Goal: Task Accomplishment & Management: Manage account settings

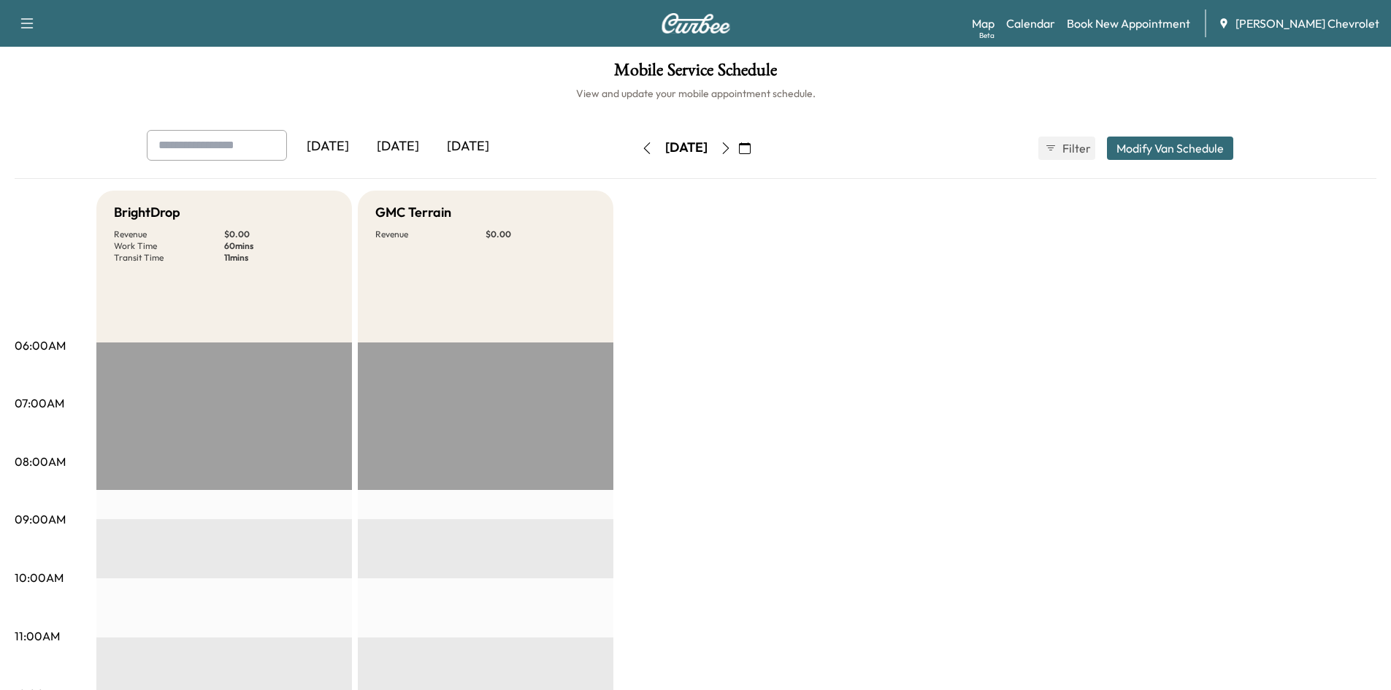
drag, startPoint x: 401, startPoint y: 141, endPoint x: 409, endPoint y: 140, distance: 8.1
click at [401, 142] on div "[DATE]" at bounding box center [398, 147] width 70 height 34
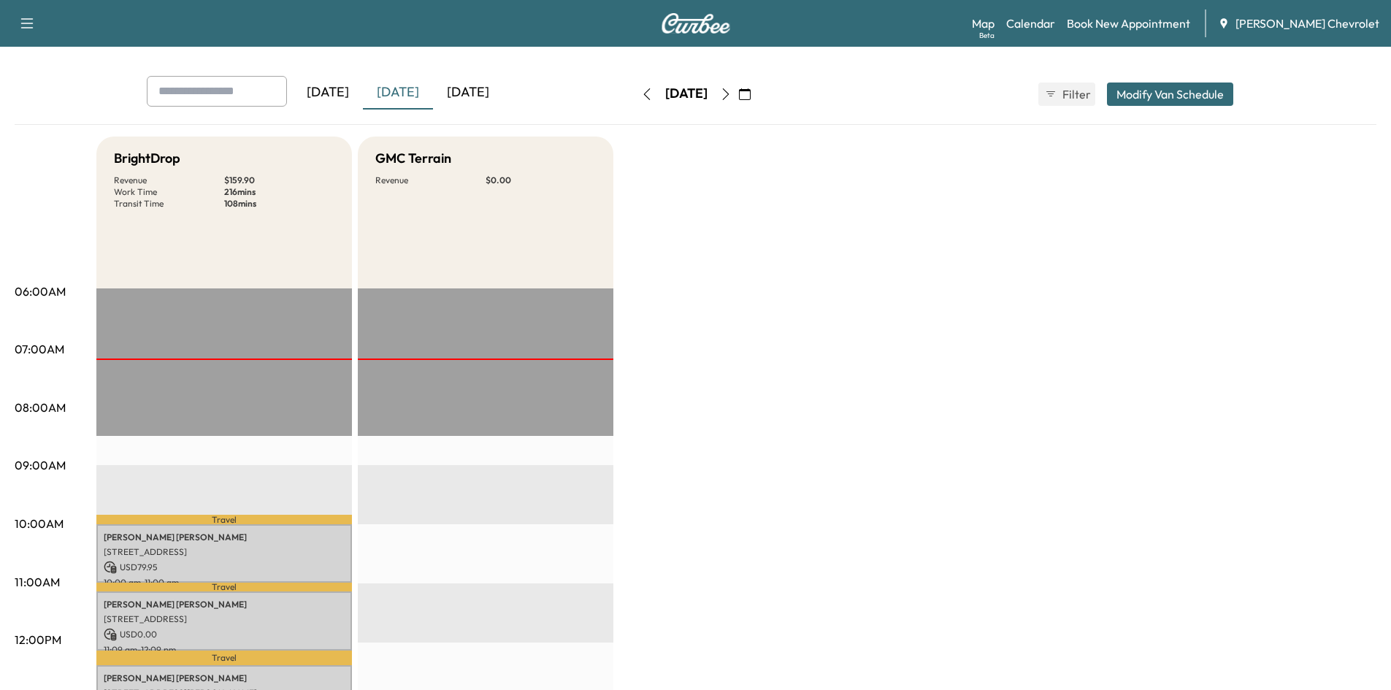
scroll to position [292, 0]
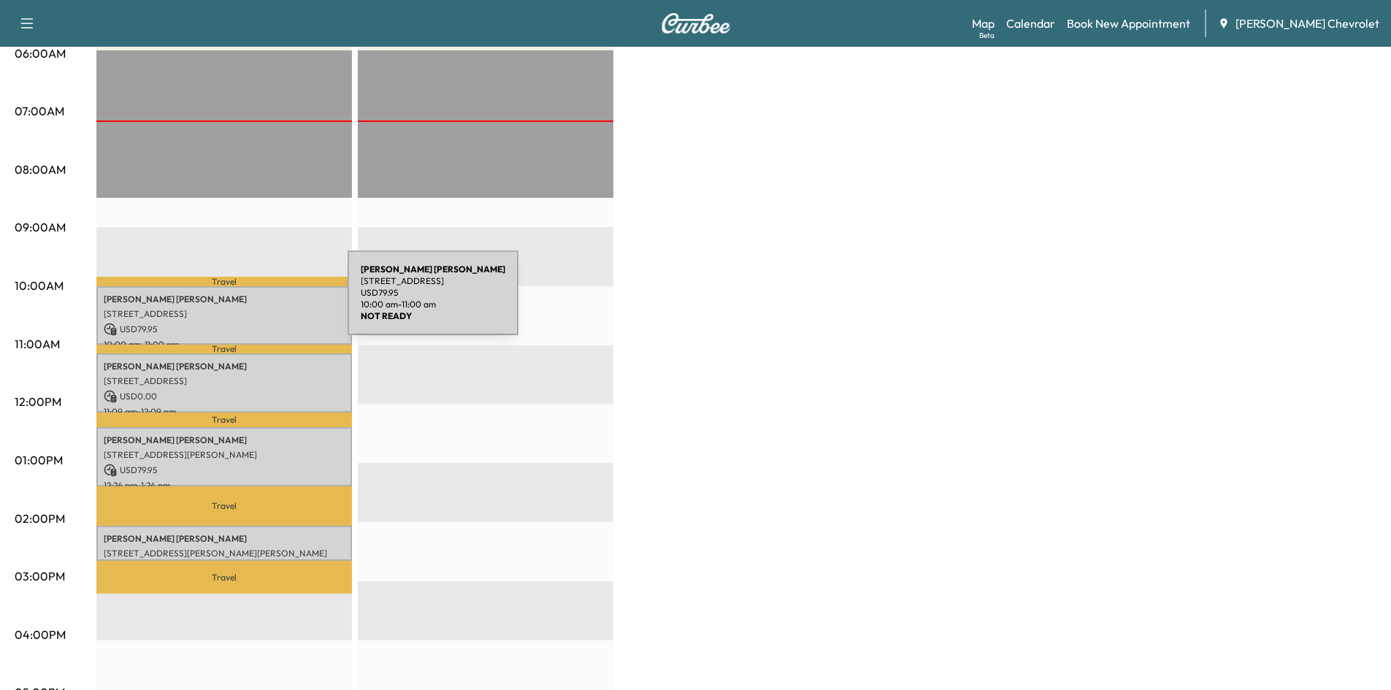
click at [238, 300] on p "[PERSON_NAME]" at bounding box center [224, 300] width 241 height 12
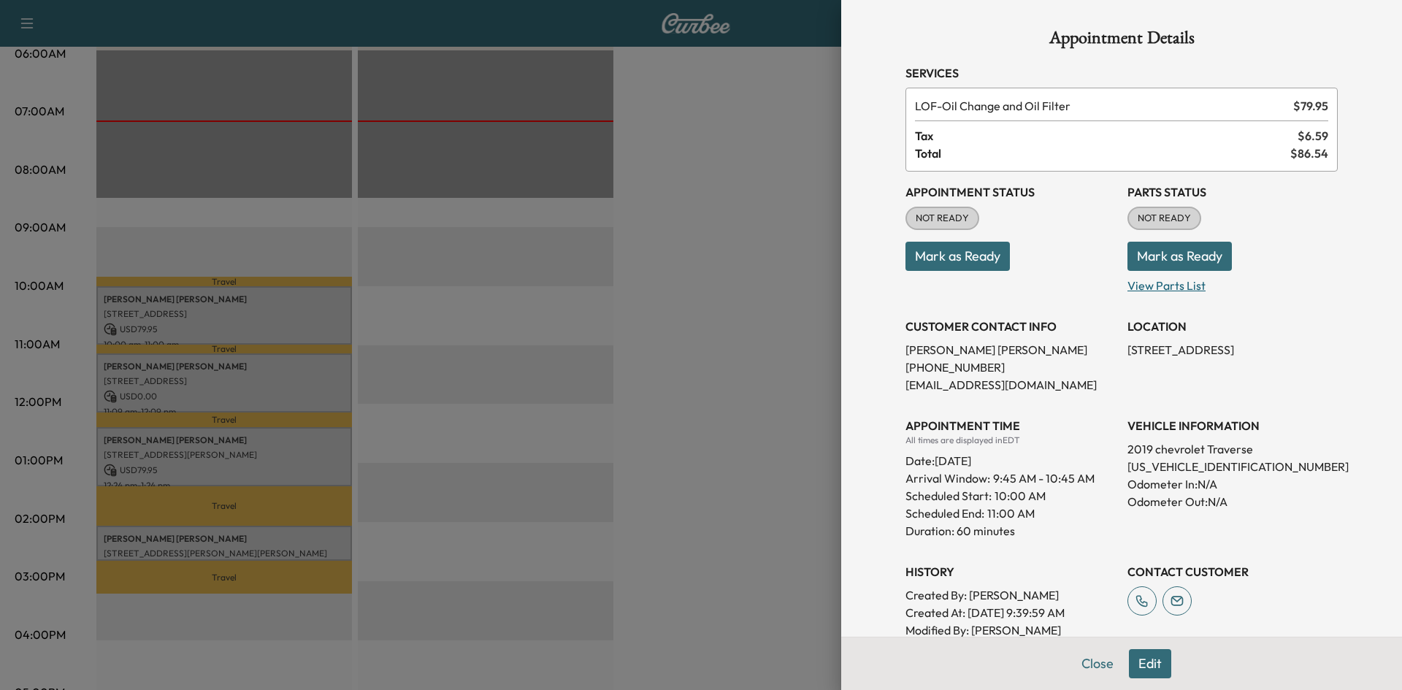
click at [1156, 284] on p "View Parts List" at bounding box center [1233, 282] width 210 height 23
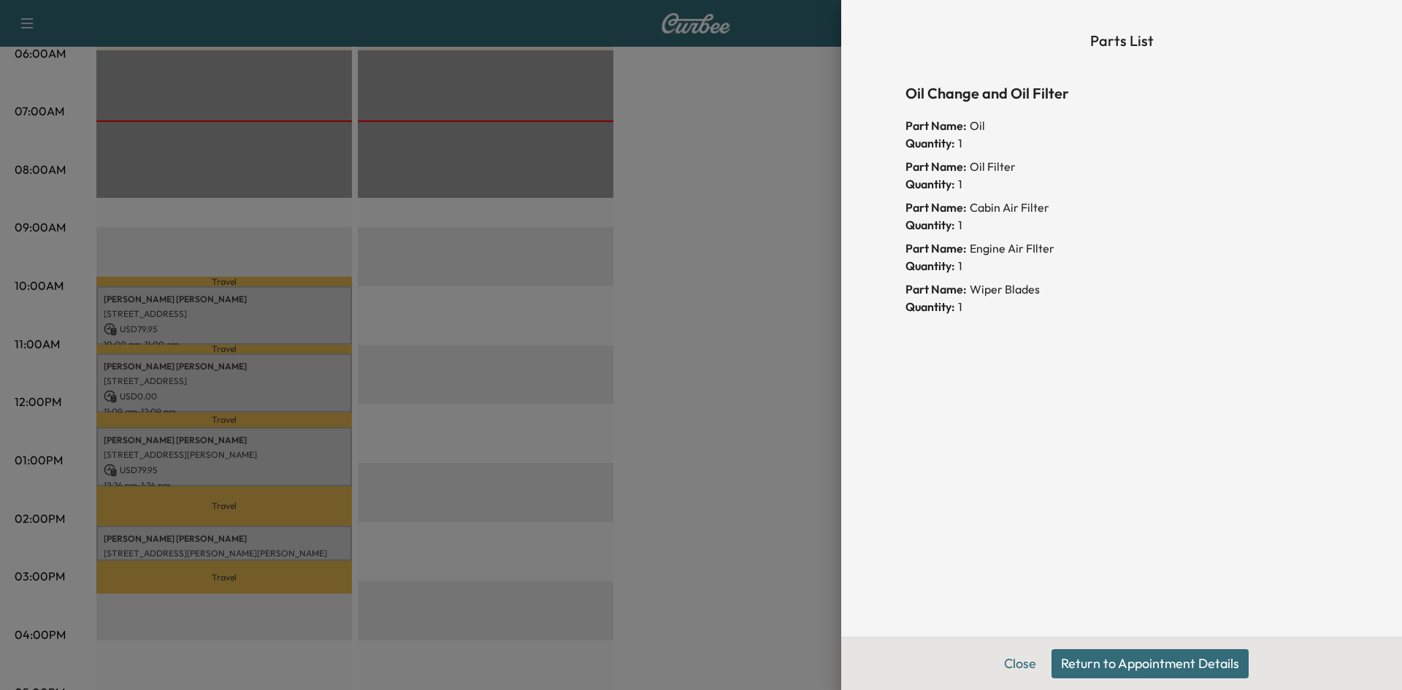
click at [747, 272] on div at bounding box center [701, 345] width 1402 height 690
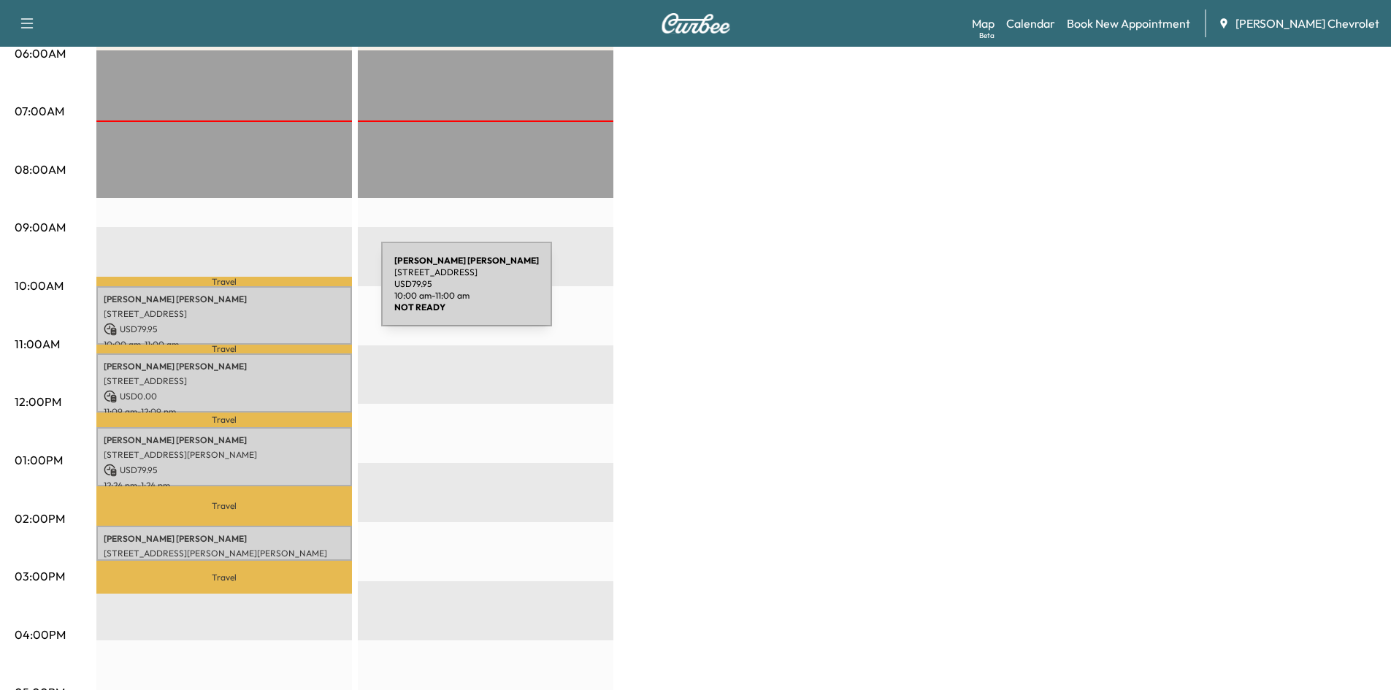
click at [272, 294] on p "[PERSON_NAME]" at bounding box center [224, 300] width 241 height 12
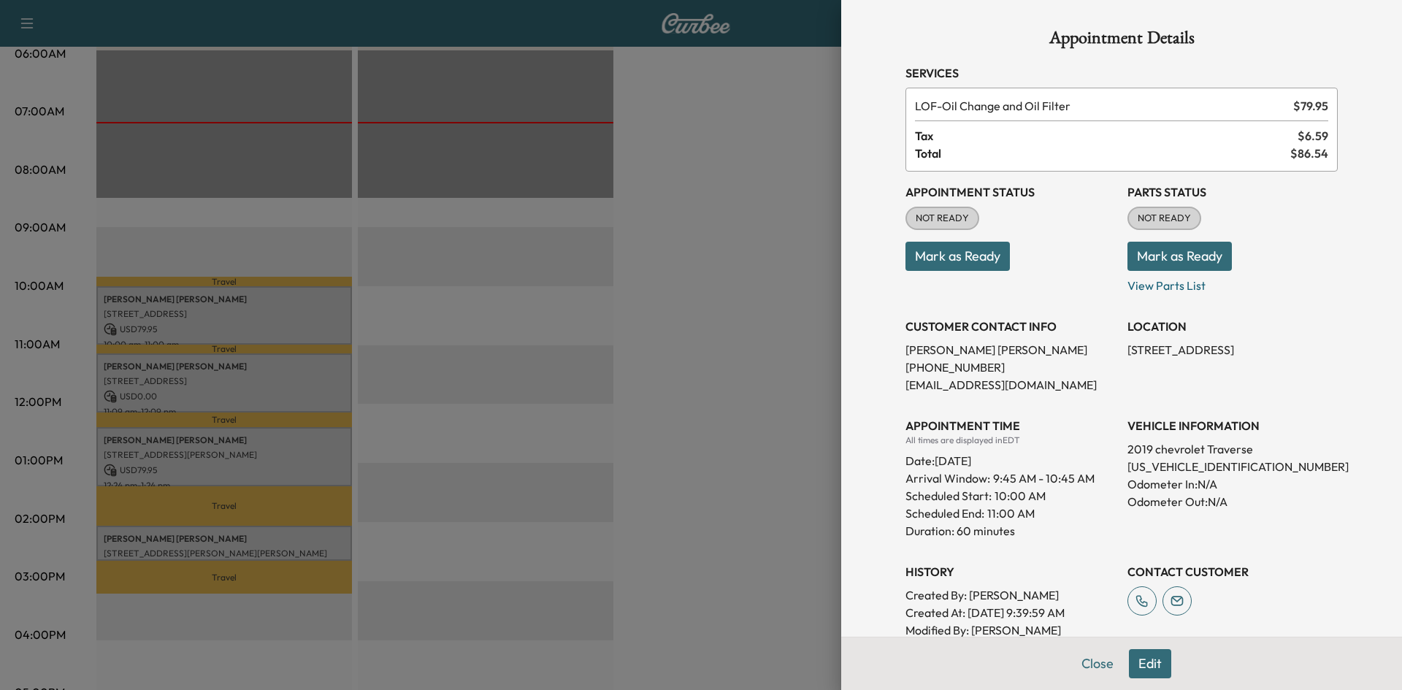
click at [1177, 248] on button "Mark as Ready" at bounding box center [1180, 256] width 104 height 29
click at [764, 266] on div at bounding box center [701, 345] width 1402 height 690
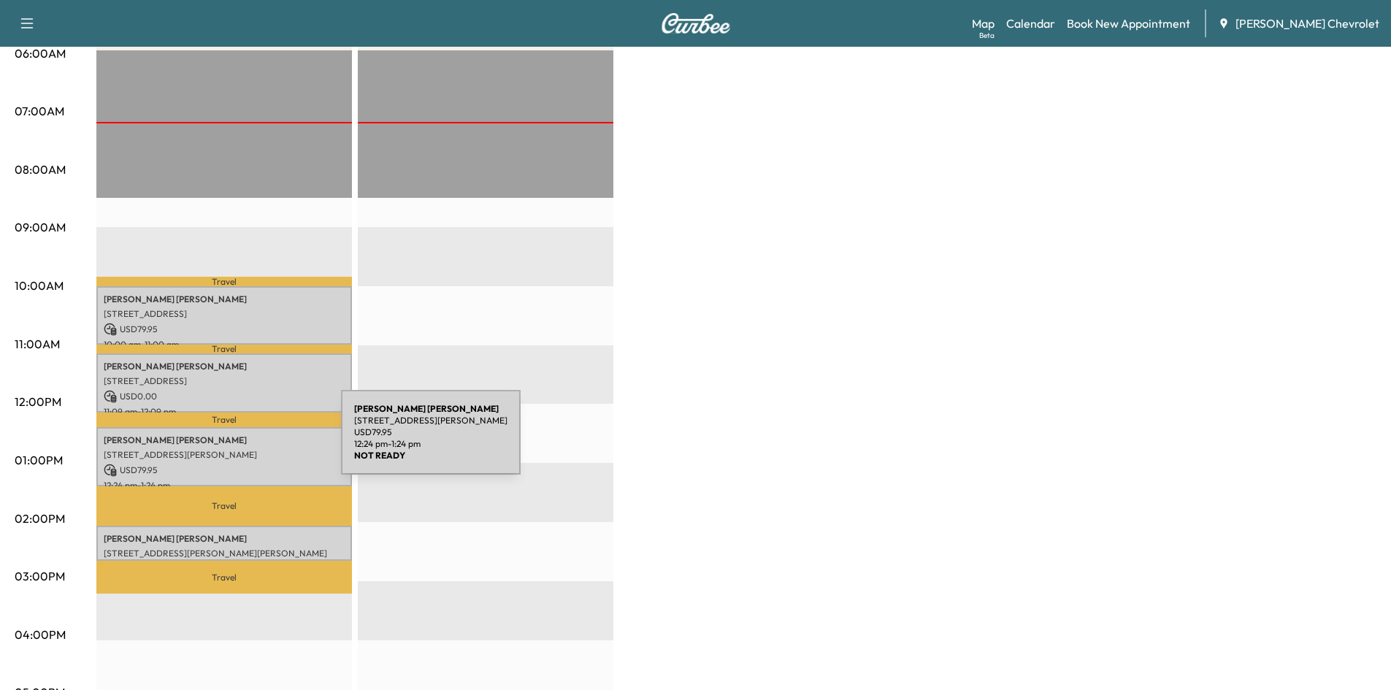
click at [232, 441] on p "[PERSON_NAME]" at bounding box center [224, 441] width 241 height 12
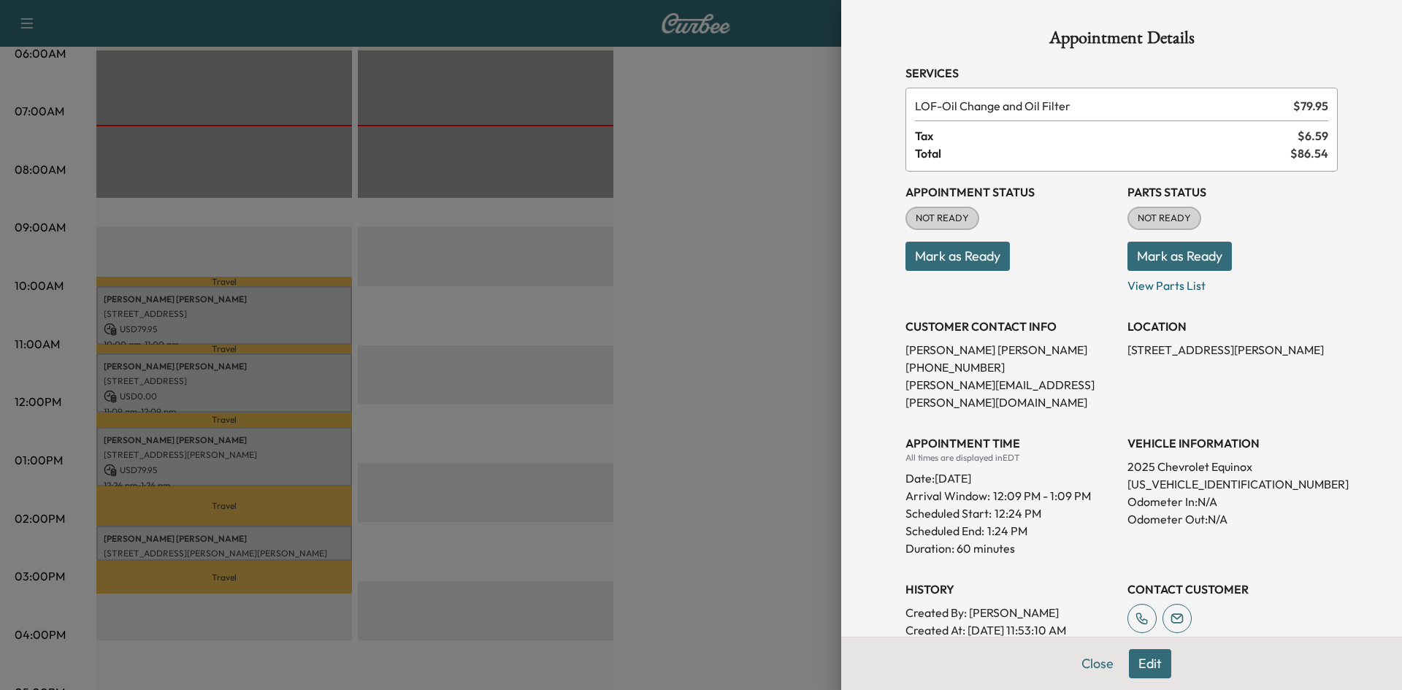
click at [1161, 252] on button "Mark as Ready" at bounding box center [1180, 256] width 104 height 29
click at [791, 291] on div at bounding box center [701, 345] width 1402 height 690
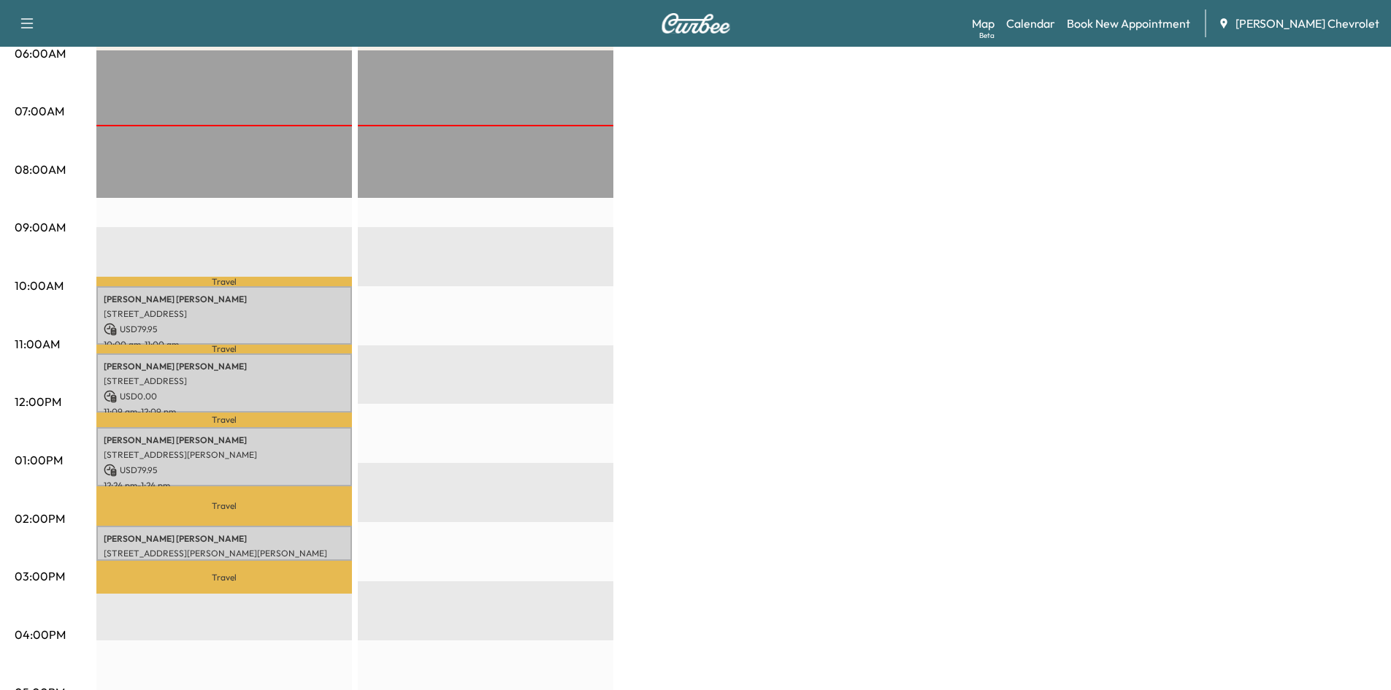
click at [205, 541] on div "[PERSON_NAME] [STREET_ADDRESS][PERSON_NAME][PERSON_NAME] USD 0.00 2:04 pm - 2:4…" at bounding box center [224, 543] width 256 height 35
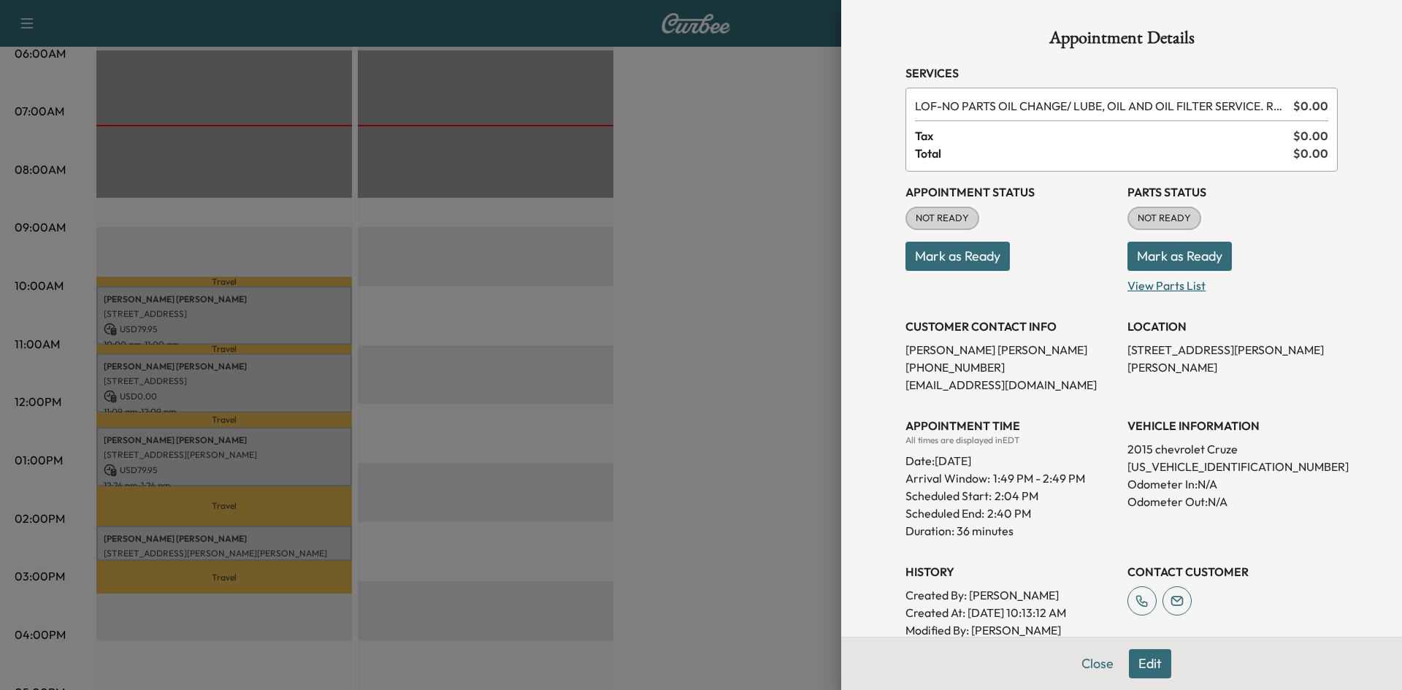
click at [1158, 291] on p "View Parts List" at bounding box center [1233, 282] width 210 height 23
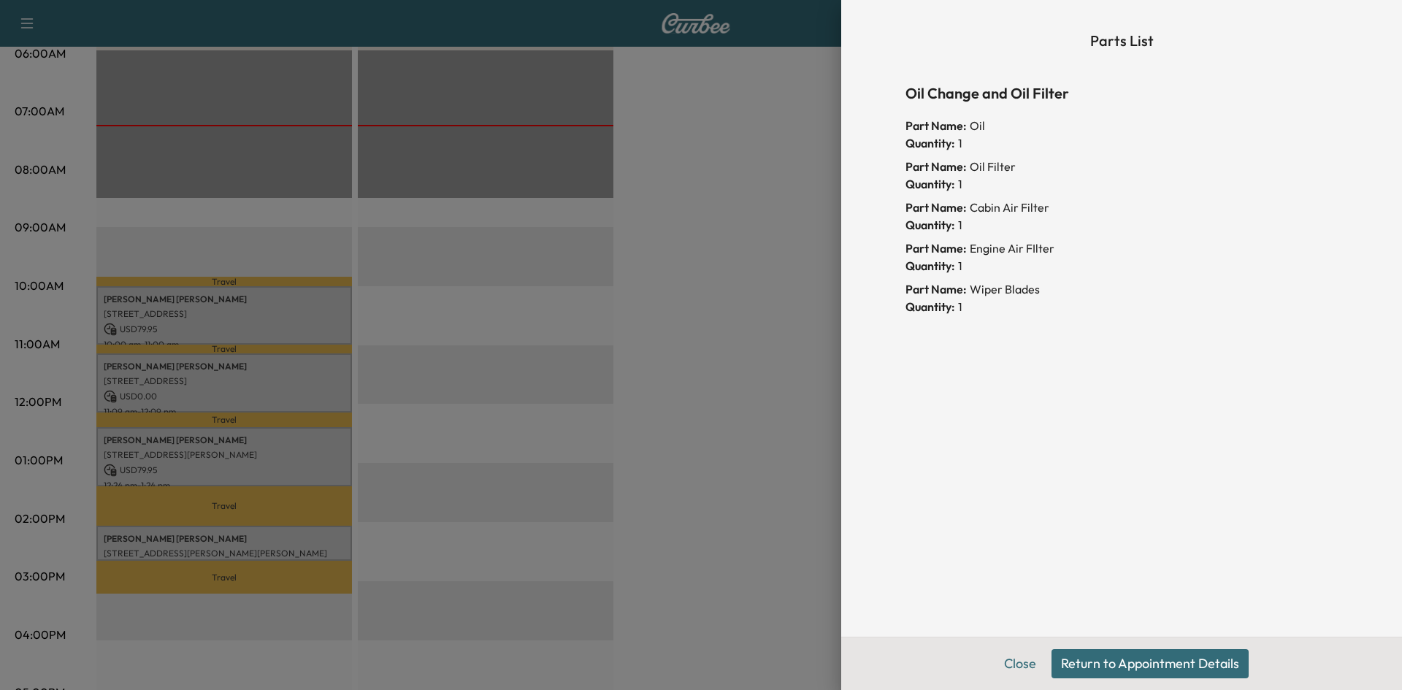
drag, startPoint x: 768, startPoint y: 278, endPoint x: 760, endPoint y: 278, distance: 8.8
click at [768, 277] on div at bounding box center [701, 345] width 1402 height 690
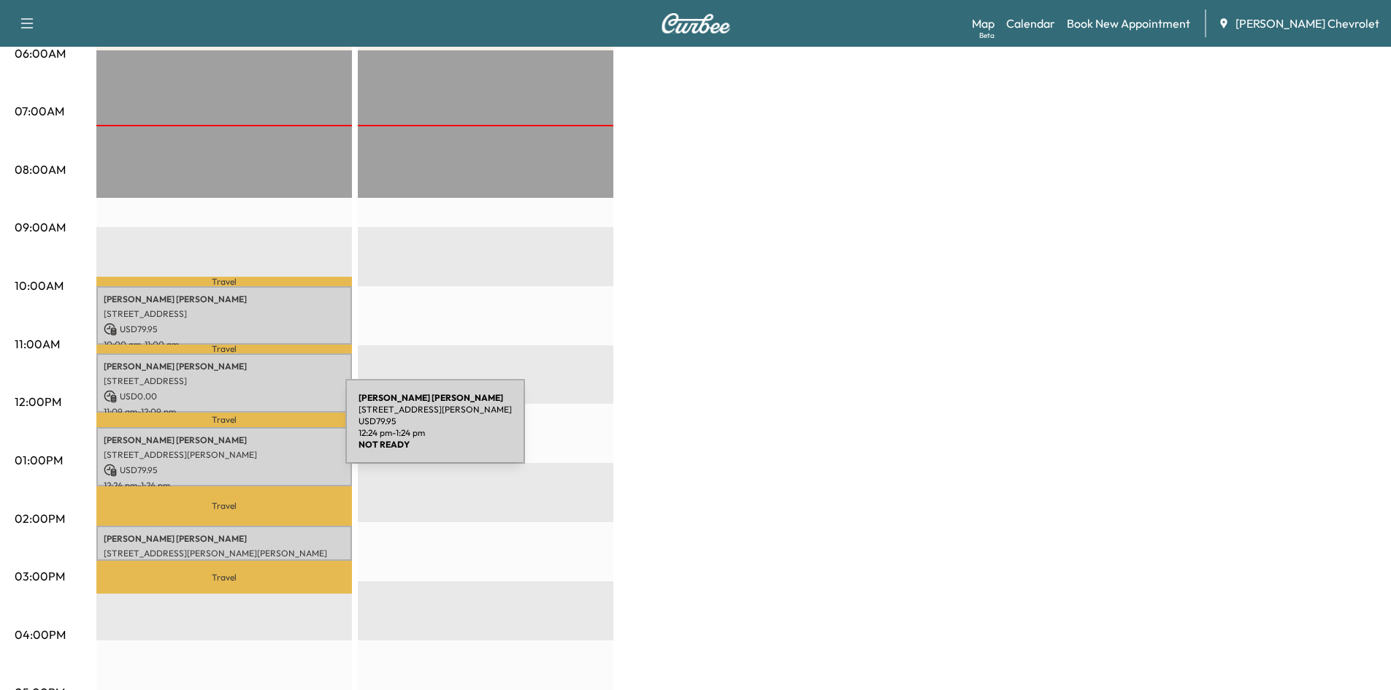
click at [236, 435] on p "[PERSON_NAME]" at bounding box center [224, 441] width 241 height 12
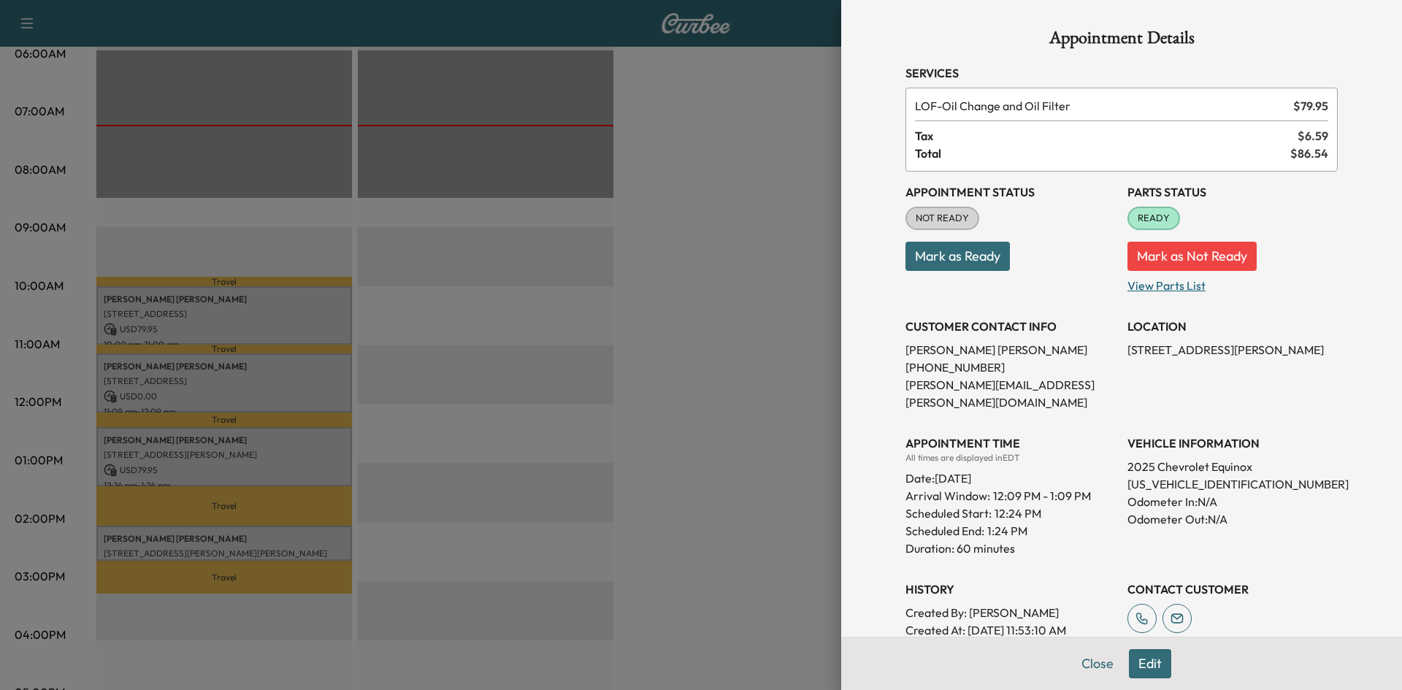
click at [1169, 284] on p "View Parts List" at bounding box center [1233, 282] width 210 height 23
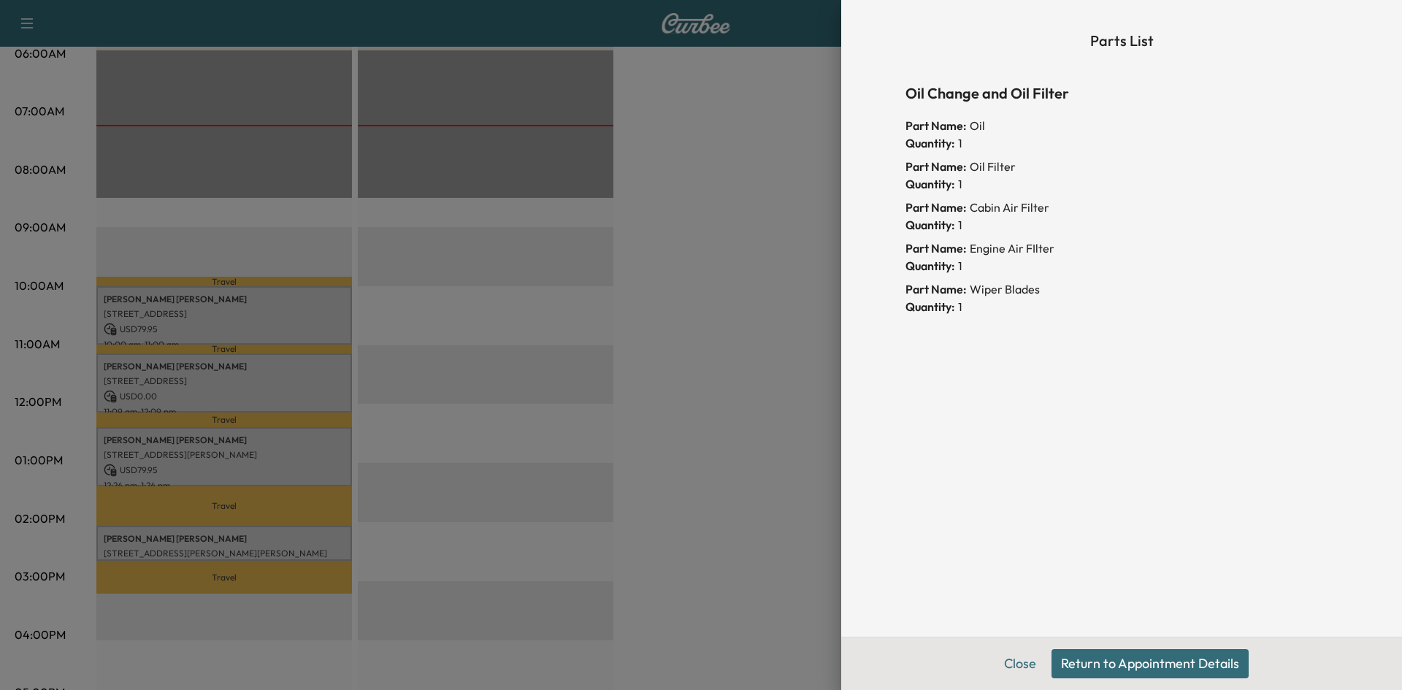
click at [740, 317] on div at bounding box center [701, 345] width 1402 height 690
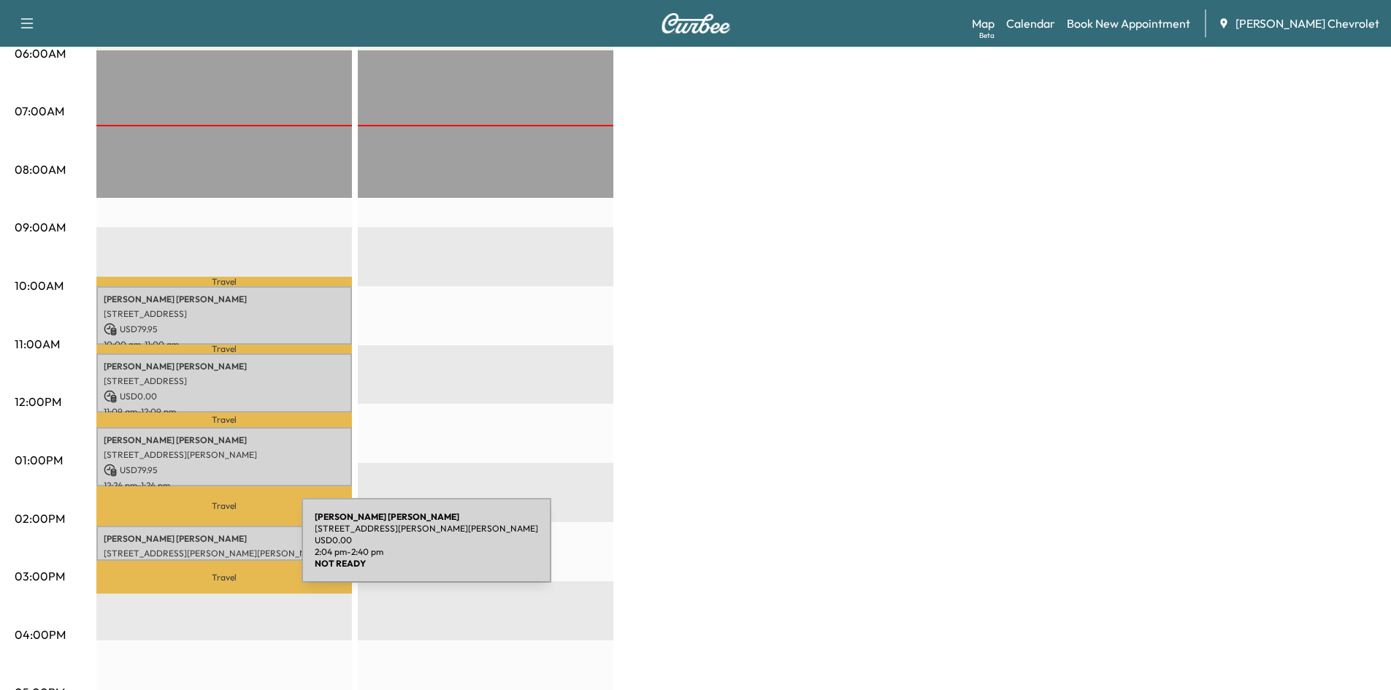
click at [192, 549] on p "[STREET_ADDRESS][PERSON_NAME][PERSON_NAME]" at bounding box center [224, 554] width 241 height 12
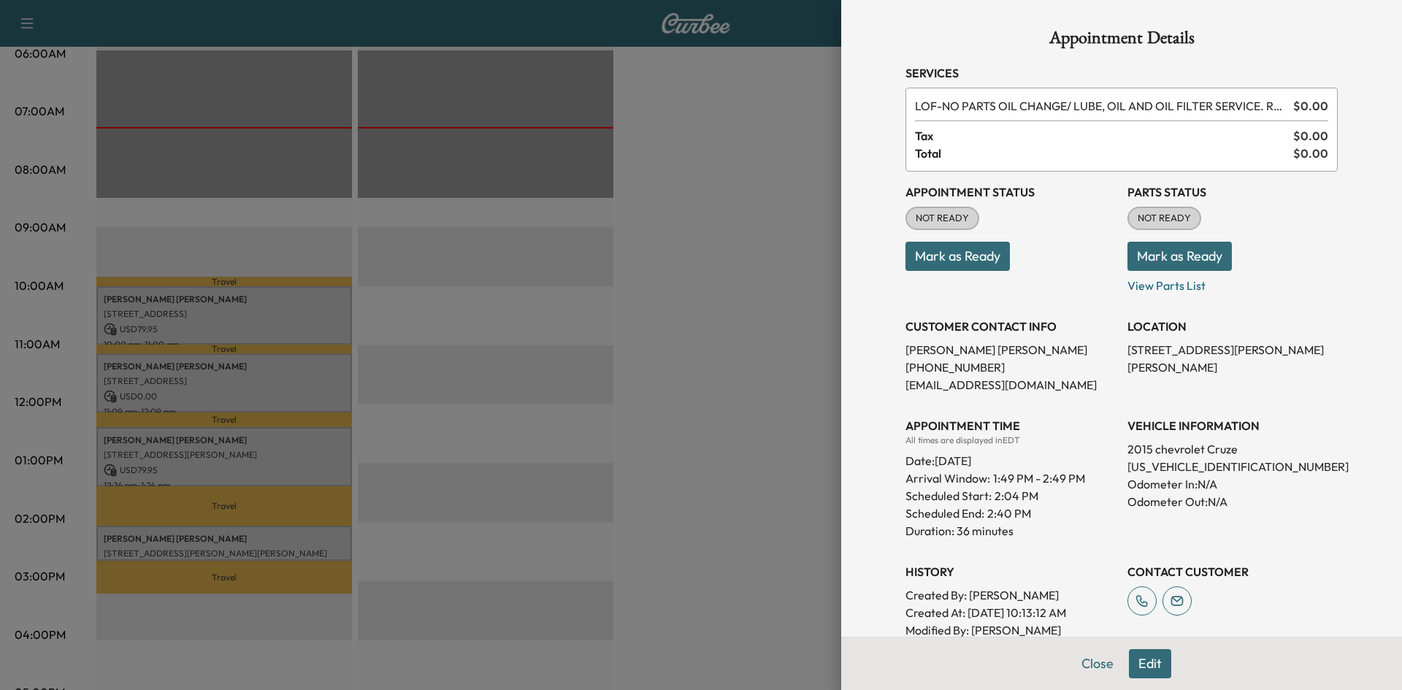
click at [1191, 256] on button "Mark as Ready" at bounding box center [1180, 256] width 104 height 29
click at [687, 244] on div at bounding box center [701, 345] width 1402 height 690
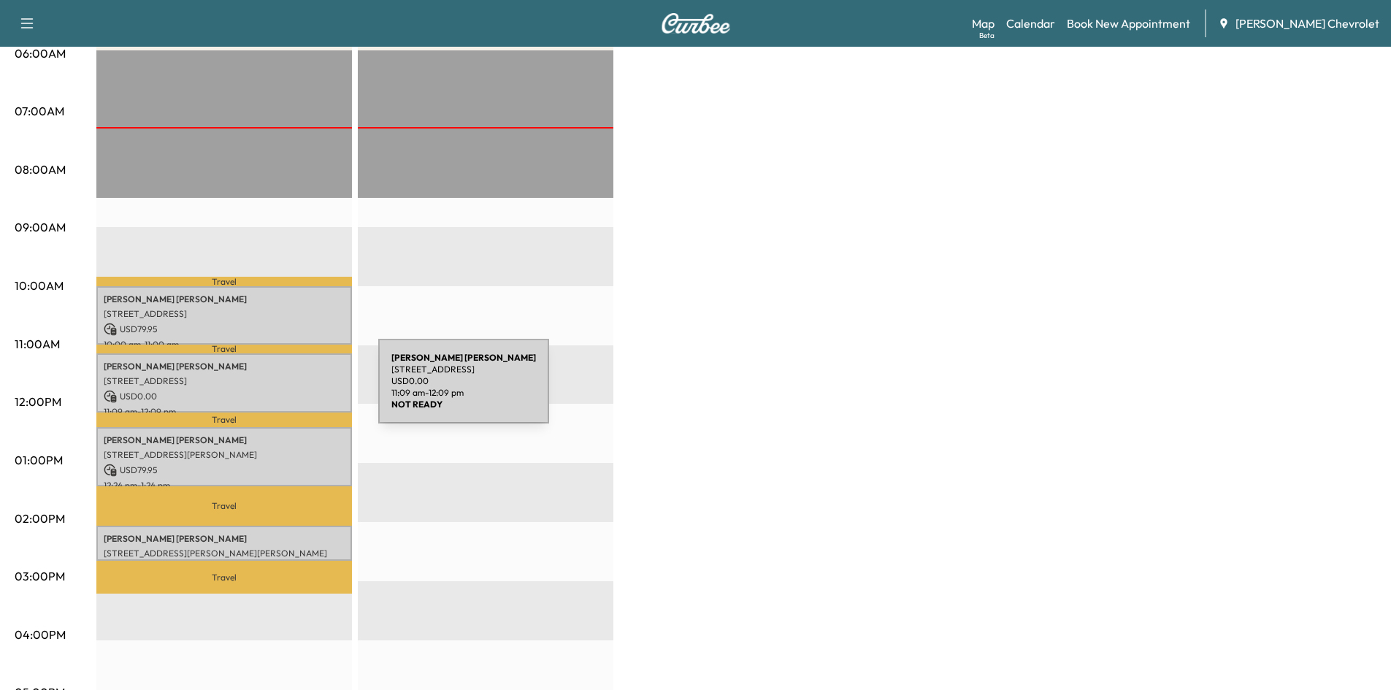
click at [269, 390] on p "USD 0.00" at bounding box center [224, 396] width 241 height 13
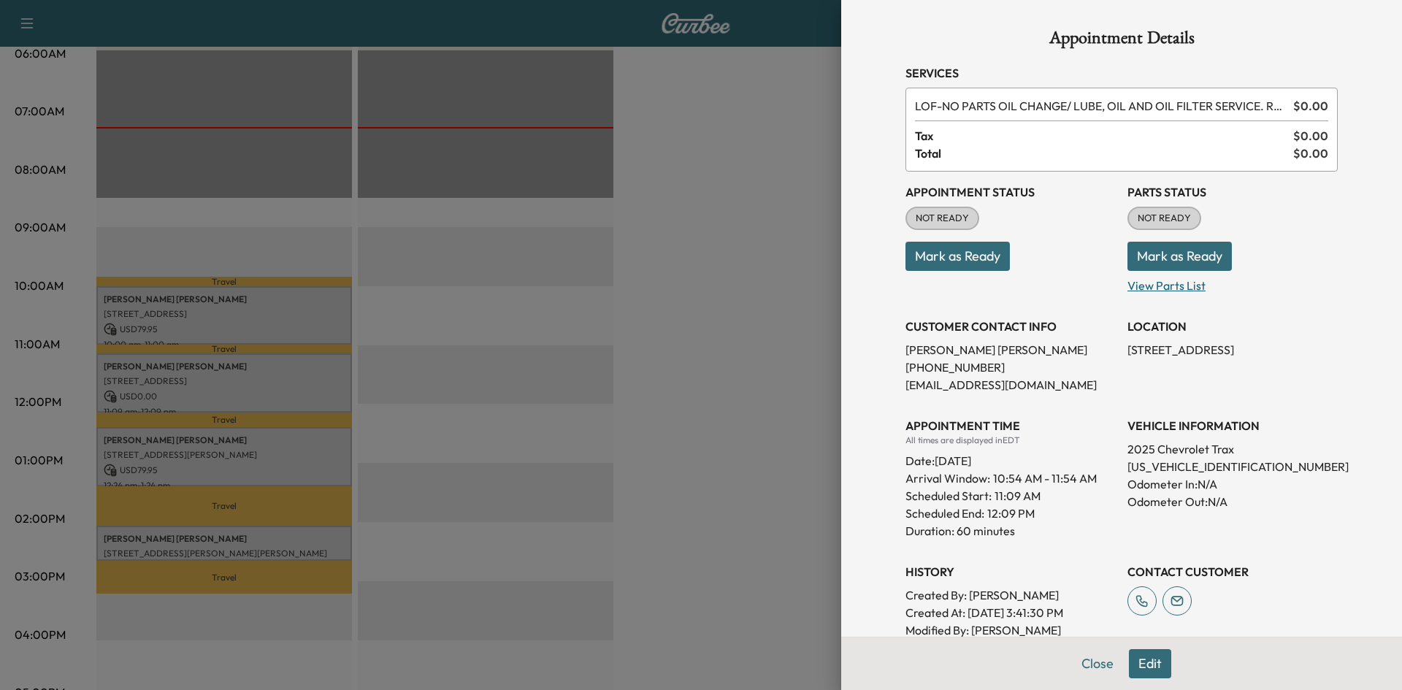
click at [1161, 280] on p "View Parts List" at bounding box center [1233, 282] width 210 height 23
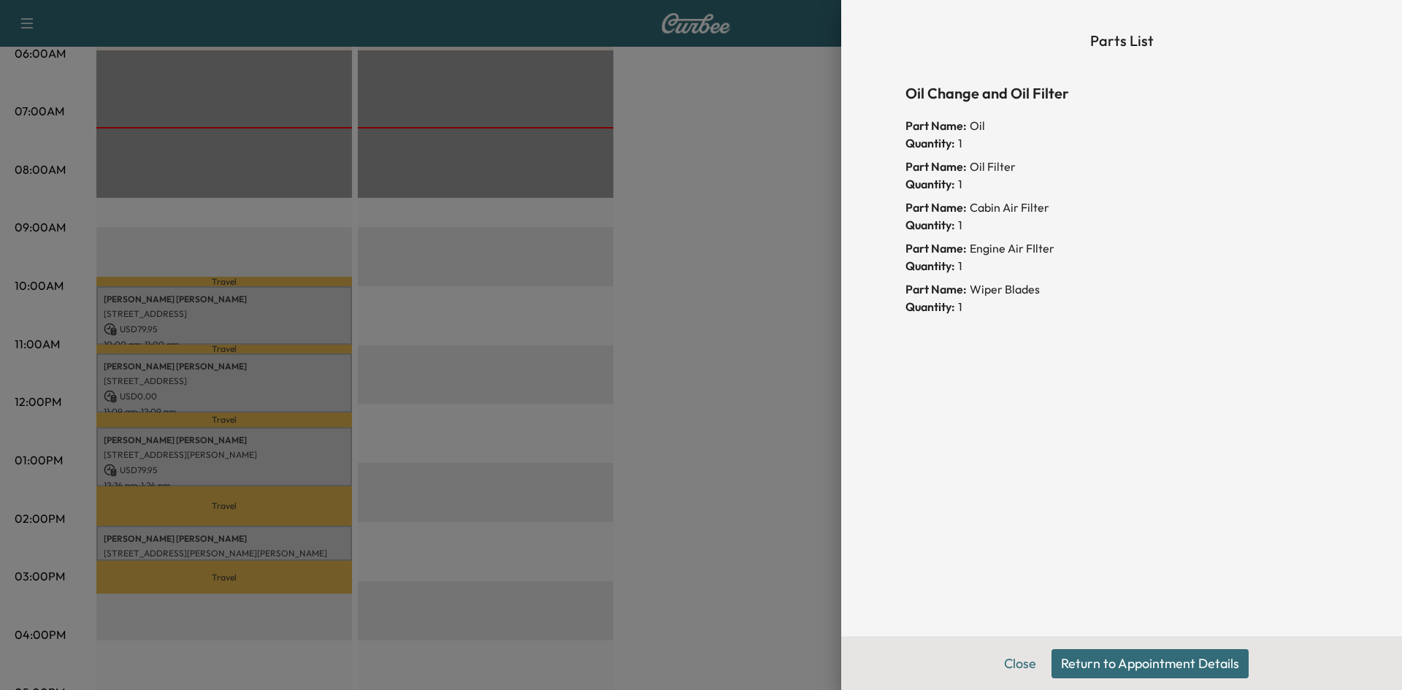
click at [736, 294] on div at bounding box center [701, 345] width 1402 height 690
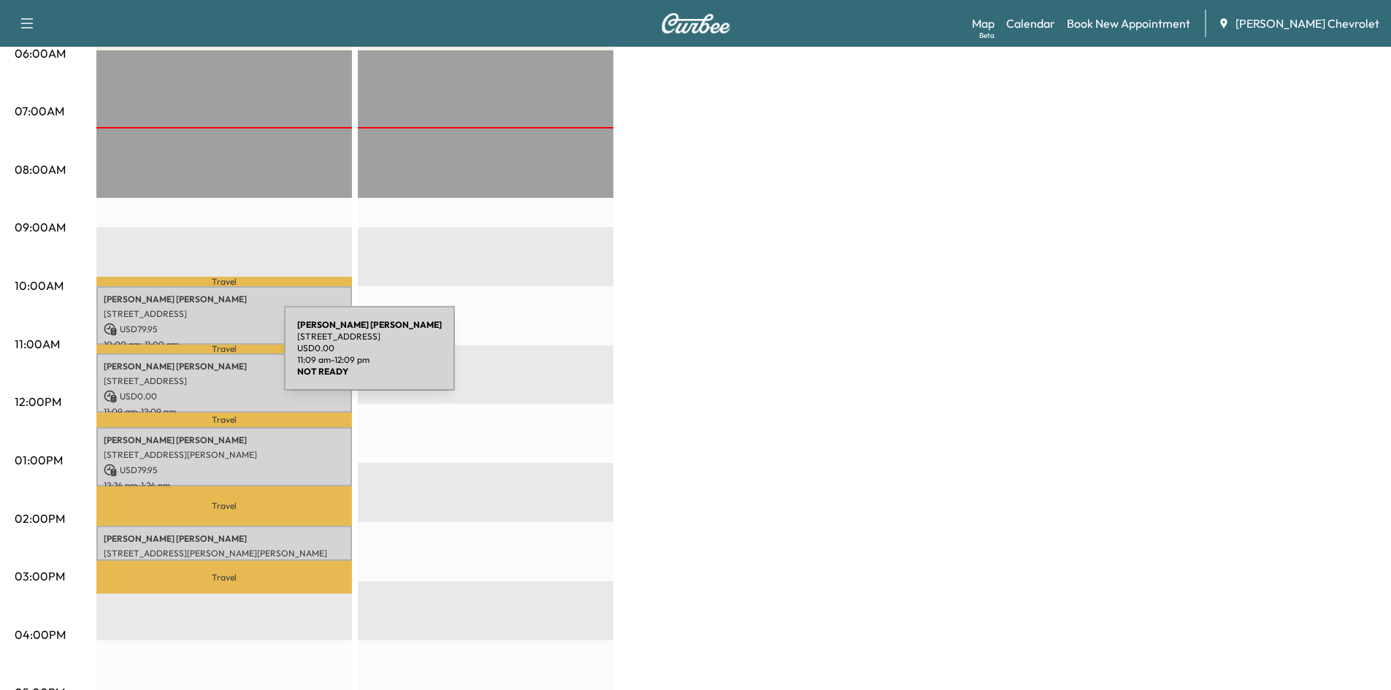
click at [178, 381] on p "[STREET_ADDRESS]" at bounding box center [224, 381] width 241 height 12
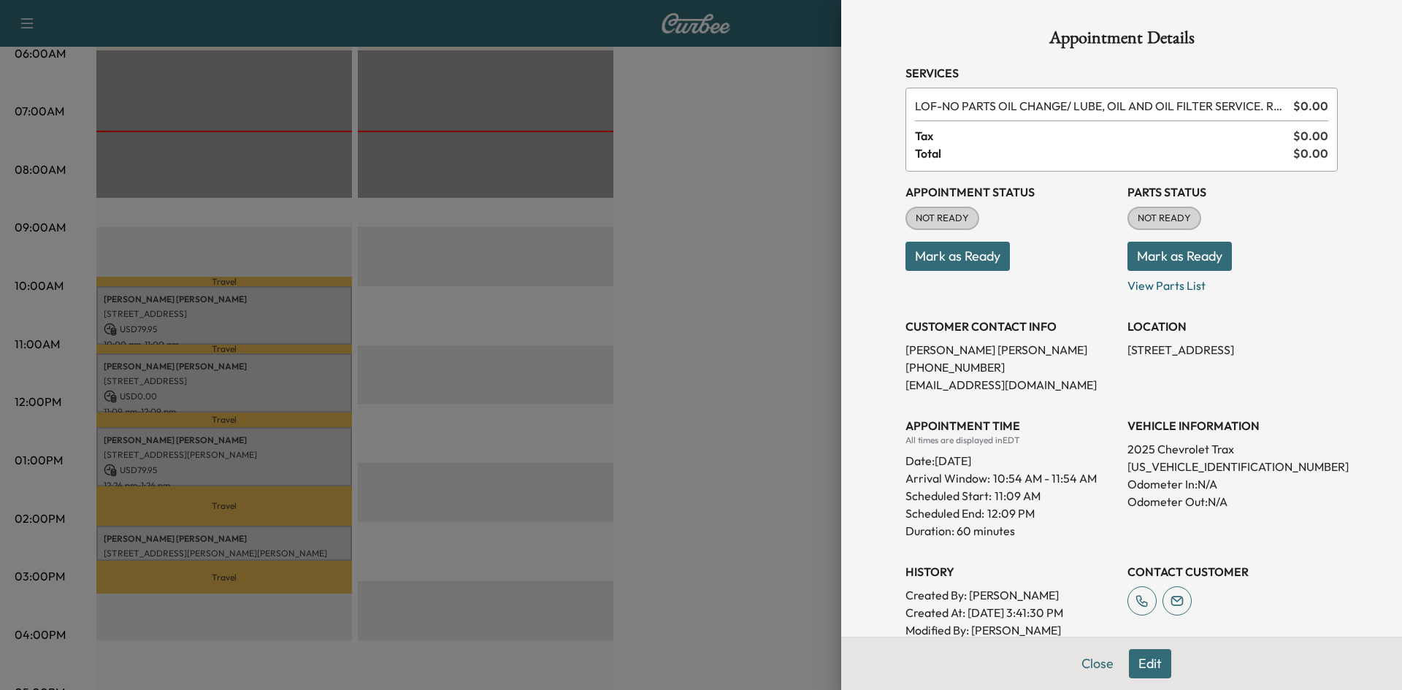
click at [1185, 259] on button "Mark as Ready" at bounding box center [1180, 256] width 104 height 29
click at [747, 340] on div at bounding box center [701, 345] width 1402 height 690
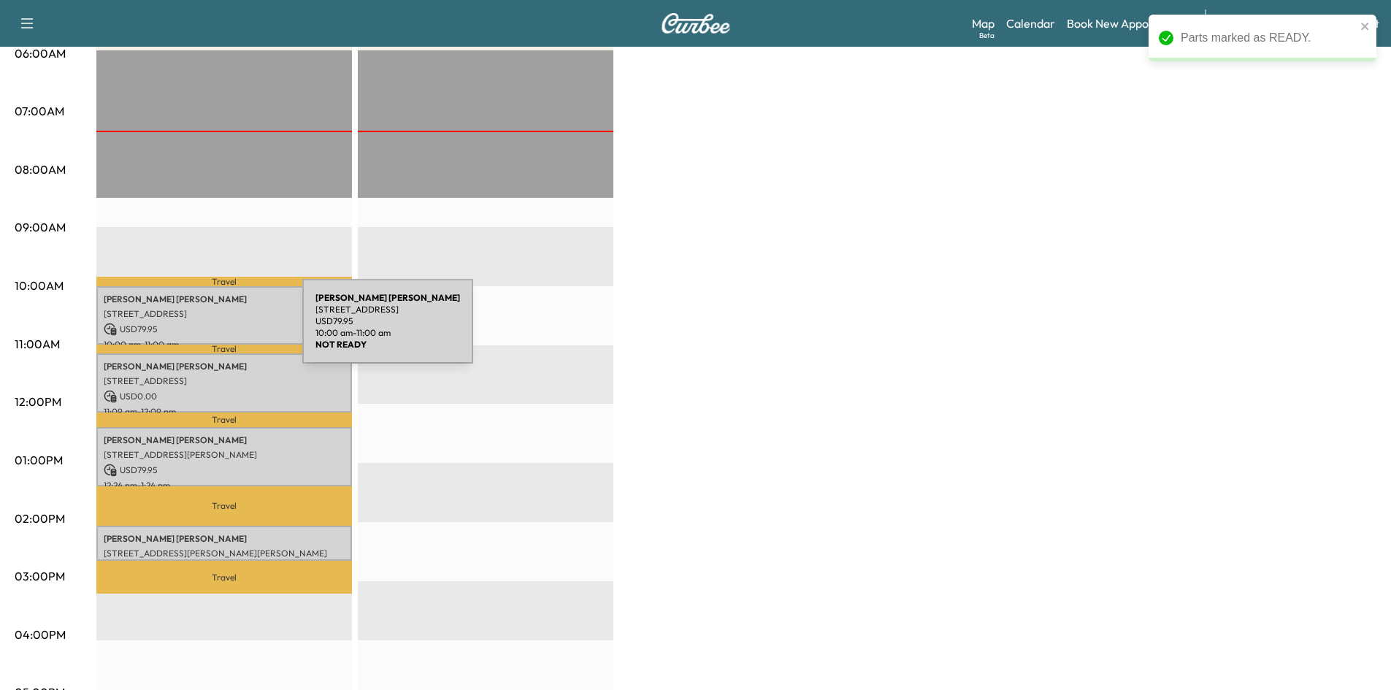
click at [193, 330] on p "USD 79.95" at bounding box center [224, 329] width 241 height 13
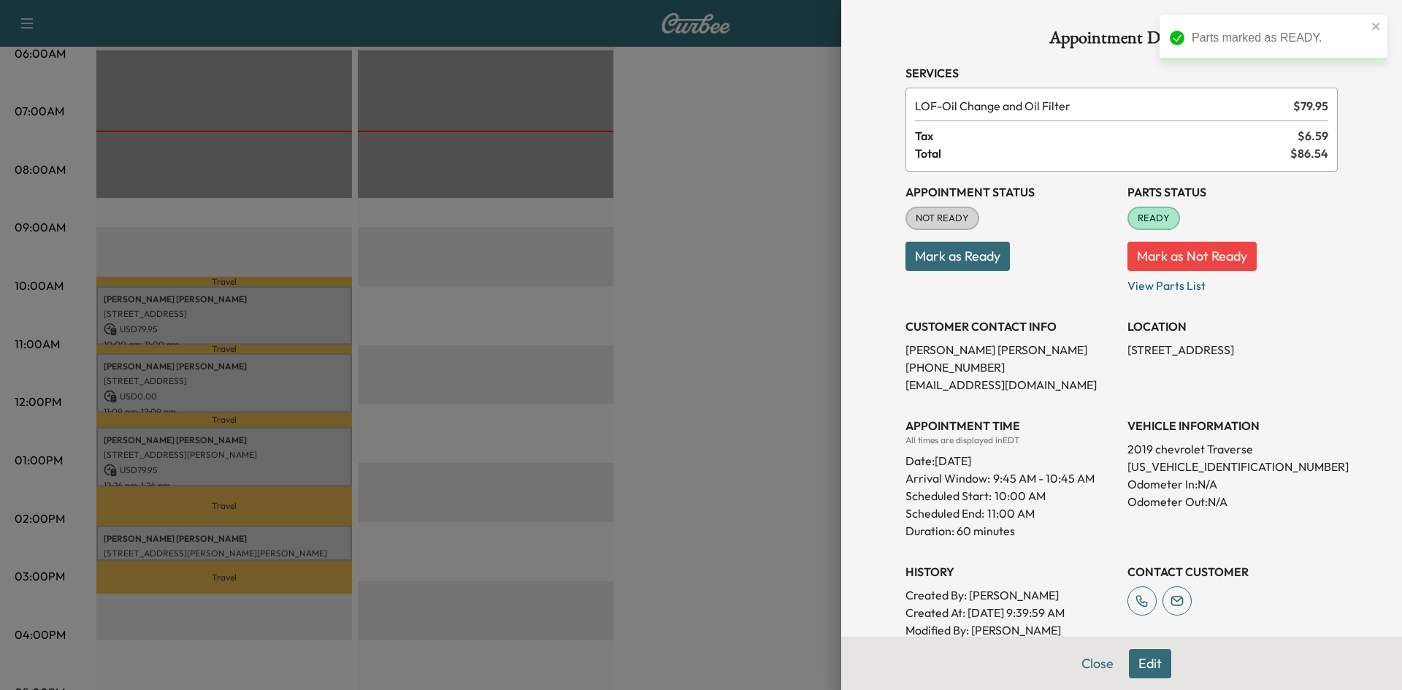
click at [680, 385] on div at bounding box center [701, 345] width 1402 height 690
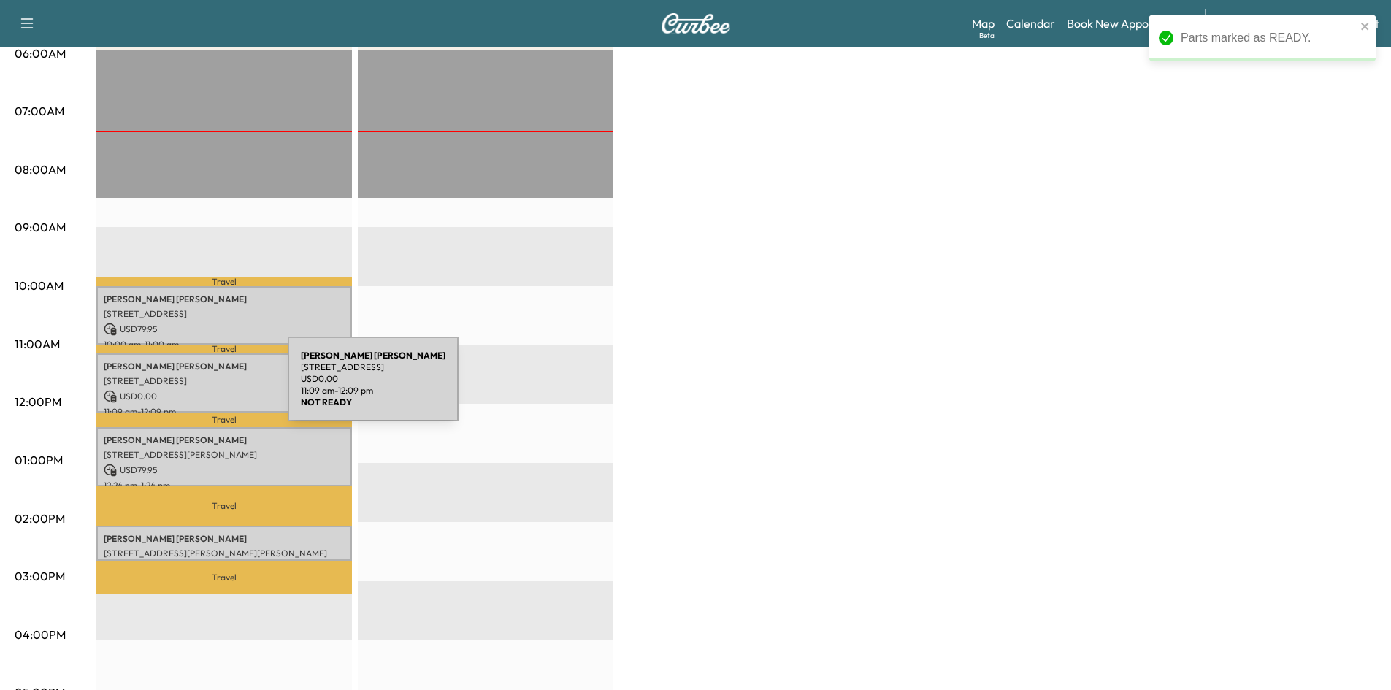
click at [177, 390] on p "USD 0.00" at bounding box center [224, 396] width 241 height 13
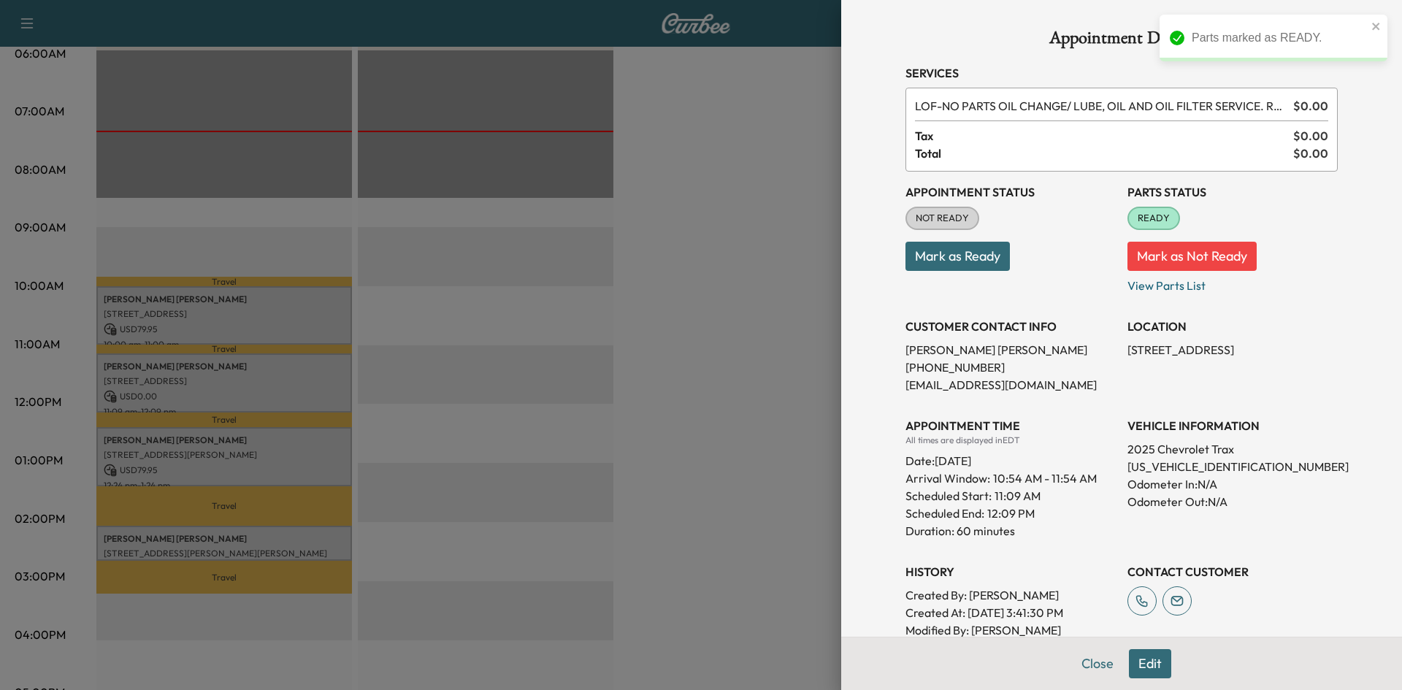
drag, startPoint x: 763, startPoint y: 416, endPoint x: 405, endPoint y: 436, distance: 358.5
click at [761, 416] on div at bounding box center [701, 345] width 1402 height 690
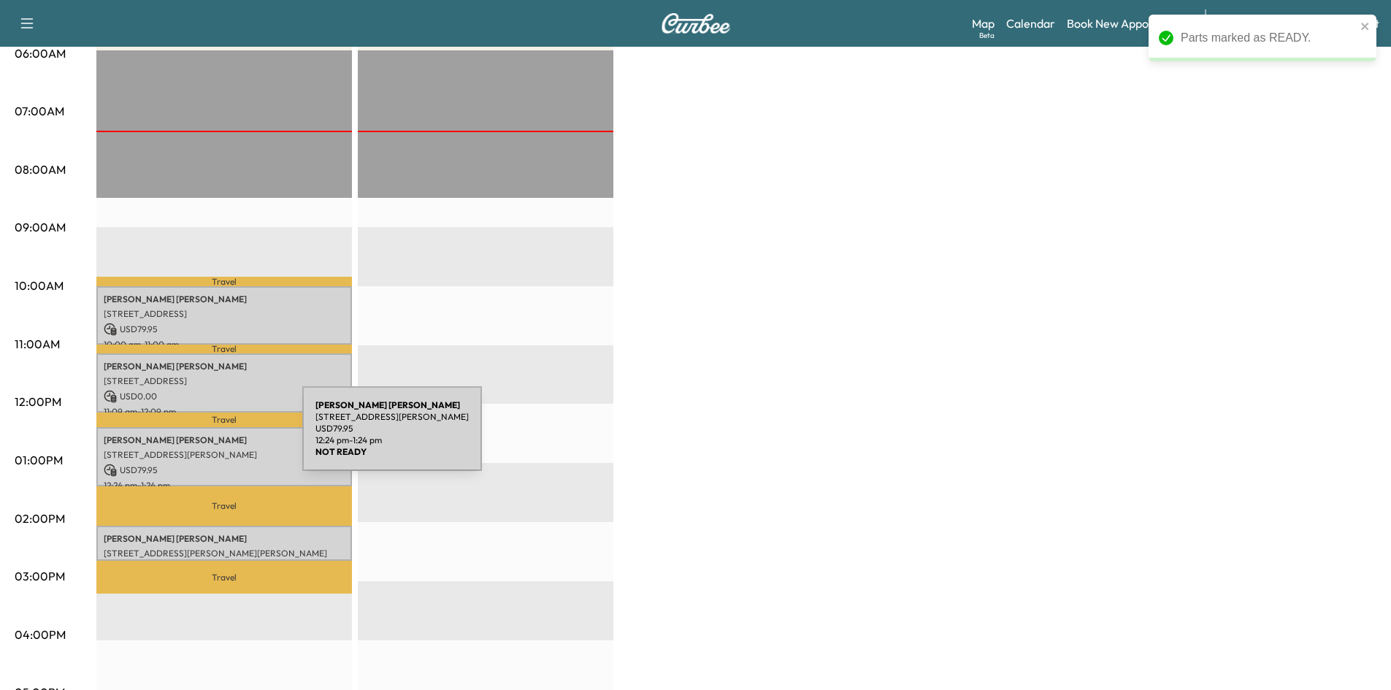
click at [193, 438] on p "[PERSON_NAME]" at bounding box center [224, 441] width 241 height 12
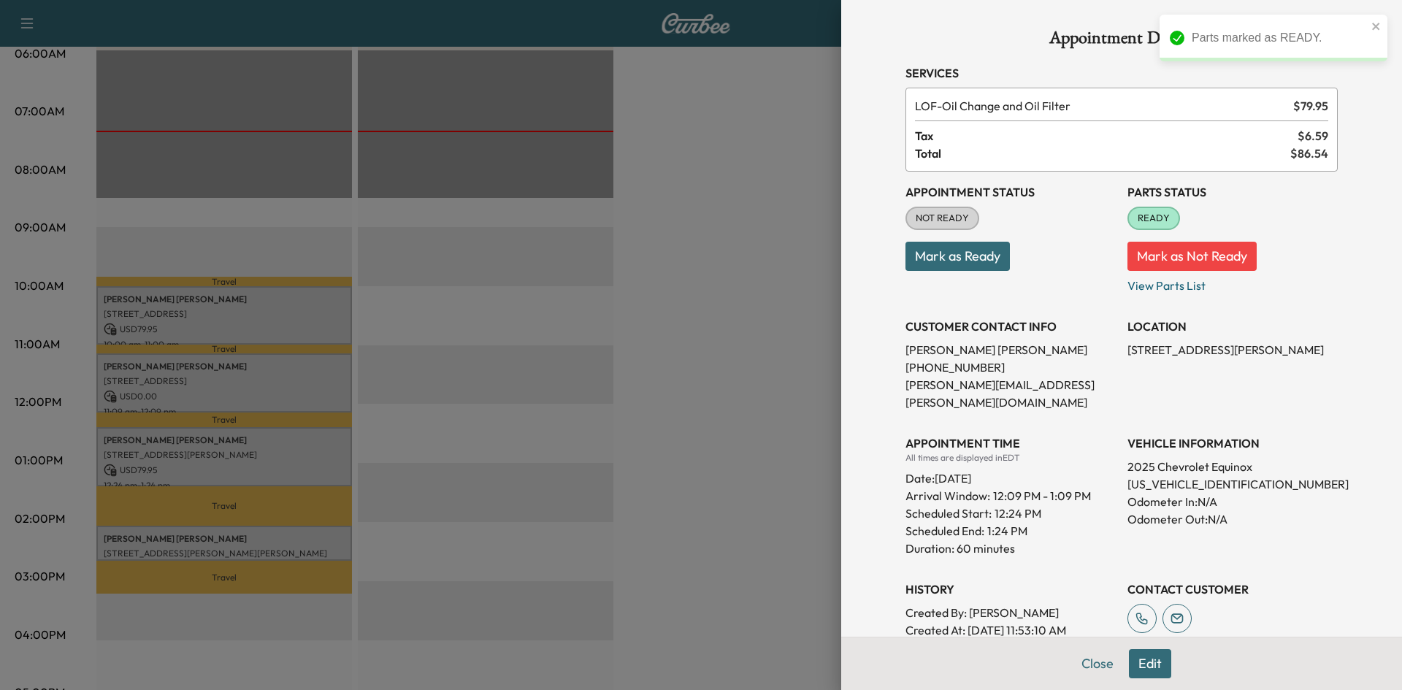
click at [727, 420] on div at bounding box center [701, 345] width 1402 height 690
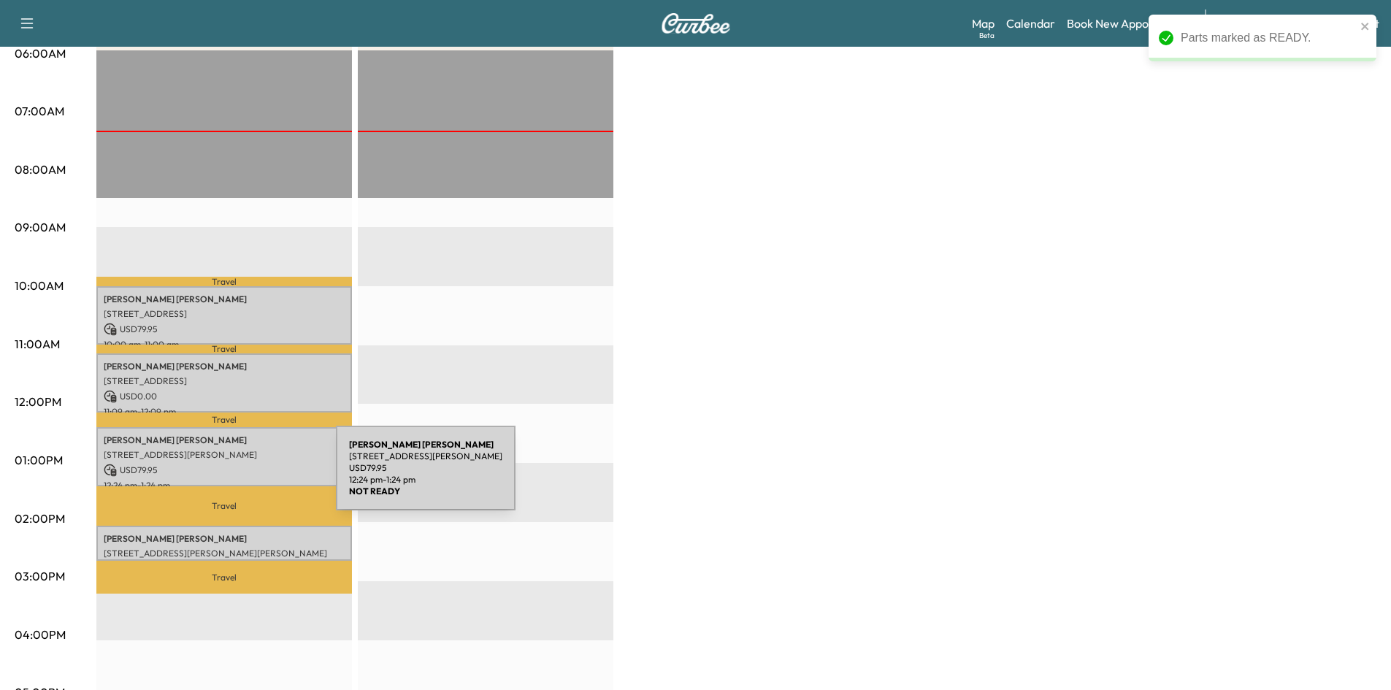
click at [210, 526] on div "[PERSON_NAME] [STREET_ADDRESS][PERSON_NAME][PERSON_NAME] USD 0.00 2:04 pm - 2:4…" at bounding box center [224, 543] width 256 height 35
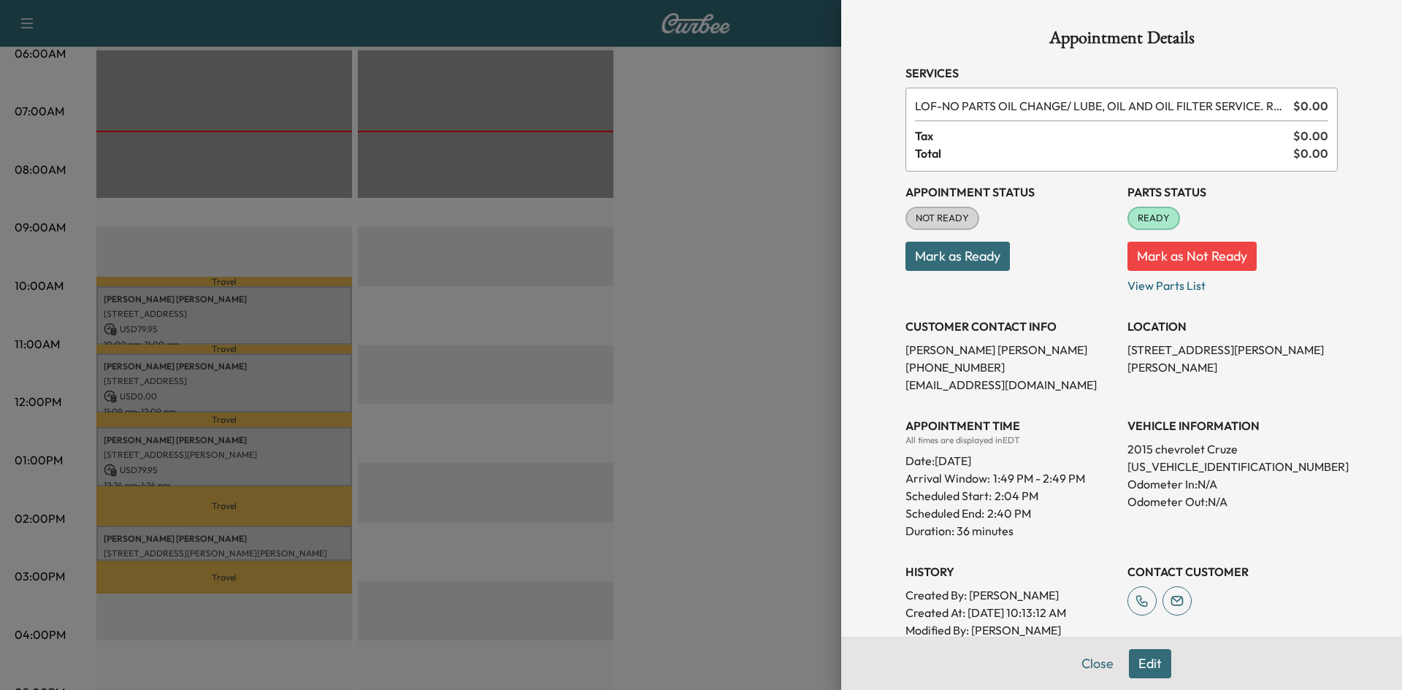
click at [748, 397] on div at bounding box center [701, 345] width 1402 height 690
